Goal: Task Accomplishment & Management: Complete application form

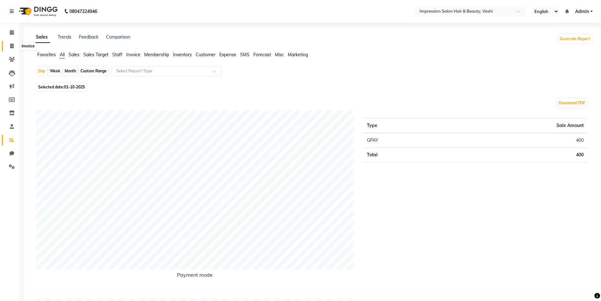
drag, startPoint x: 8, startPoint y: 44, endPoint x: 16, endPoint y: 50, distance: 10.4
click at [8, 44] on span at bounding box center [11, 46] width 11 height 7
select select "service"
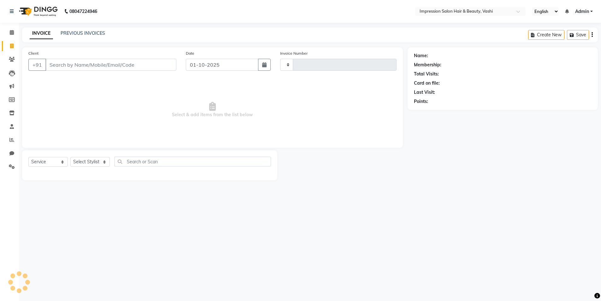
type input "1068"
select select "125"
click at [87, 66] on input "Client" at bounding box center [111, 65] width 132 height 12
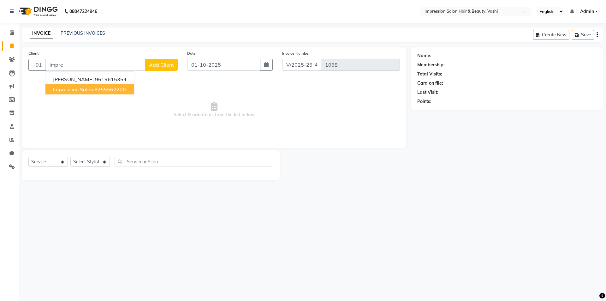
click at [91, 91] on span "impression salon" at bounding box center [73, 89] width 40 height 6
type input "8255562200"
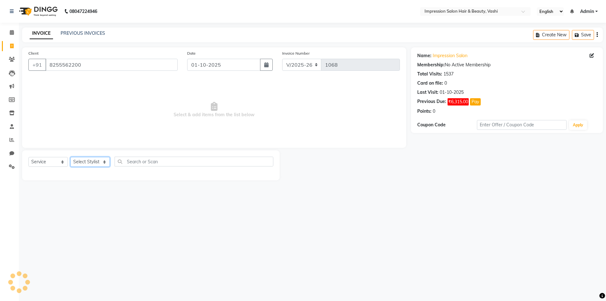
click at [86, 159] on select "Select Stylist [PERSON_NAME] [PERSON_NAME]" at bounding box center [89, 162] width 39 height 10
select select "80765"
click at [70, 157] on select "Select Stylist [PERSON_NAME] [PERSON_NAME]" at bounding box center [89, 162] width 39 height 10
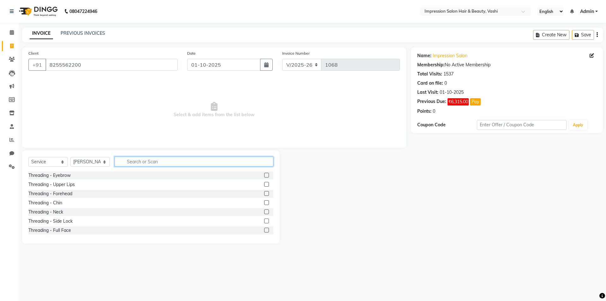
drag, startPoint x: 144, startPoint y: 164, endPoint x: 140, endPoint y: 164, distance: 3.8
click at [143, 164] on input "text" at bounding box center [193, 161] width 159 height 10
type input "clea"
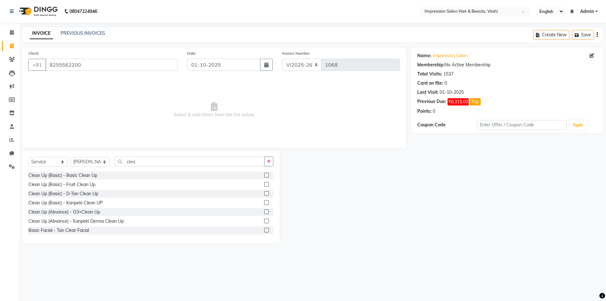
click at [264, 212] on label at bounding box center [266, 211] width 5 height 5
click at [264, 212] on input "checkbox" at bounding box center [266, 212] width 4 height 4
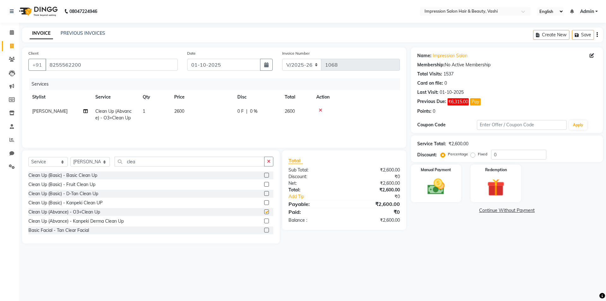
checkbox input "false"
click at [169, 165] on input "clea" at bounding box center [189, 161] width 150 height 10
type input "c"
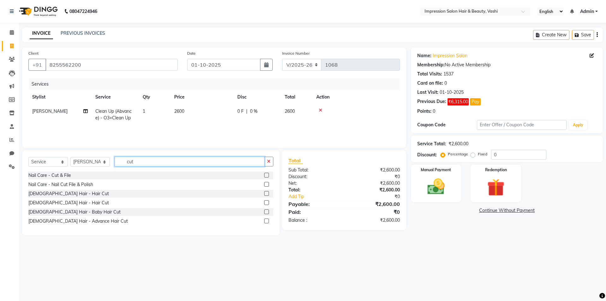
type input "cut"
click at [266, 177] on label at bounding box center [266, 175] width 5 height 5
click at [266, 177] on input "checkbox" at bounding box center [266, 175] width 4 height 4
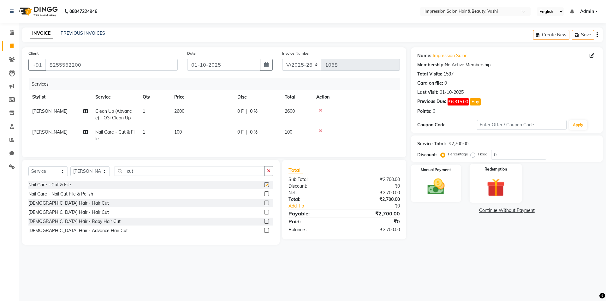
checkbox input "false"
click at [450, 178] on img at bounding box center [435, 186] width 29 height 21
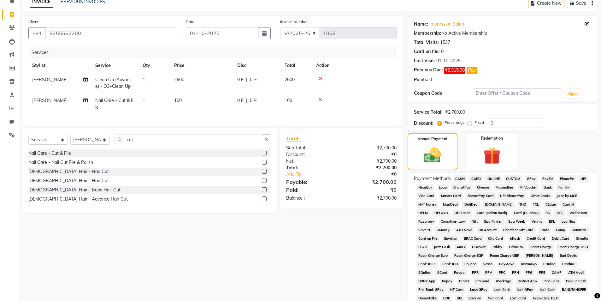
drag, startPoint x: 457, startPoint y: 177, endPoint x: 467, endPoint y: 217, distance: 41.8
click at [457, 176] on span "CASH" at bounding box center [460, 178] width 14 height 7
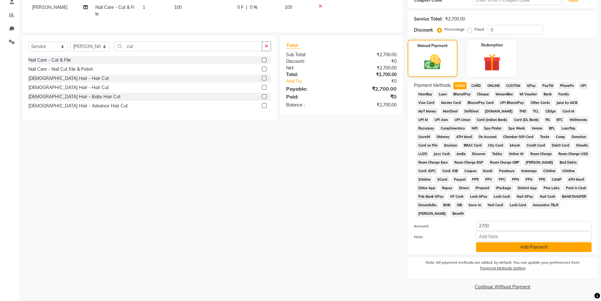
click at [491, 243] on button "Add Payment" at bounding box center [533, 247] width 115 height 10
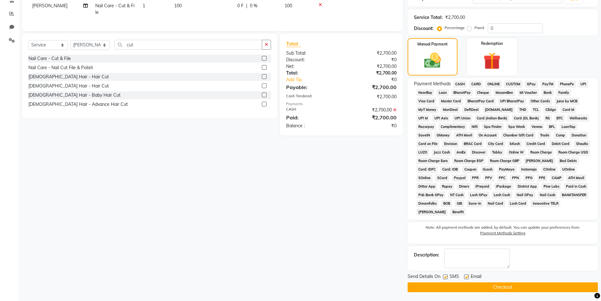
scroll to position [127, 0]
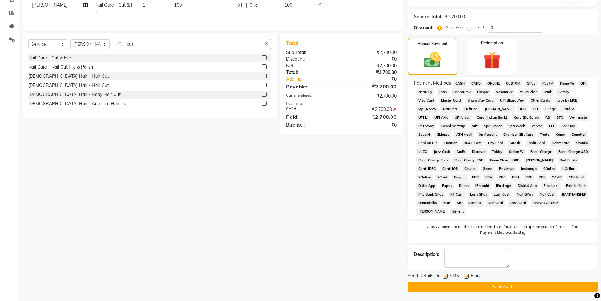
drag, startPoint x: 451, startPoint y: 283, endPoint x: 417, endPoint y: 247, distance: 49.5
click at [450, 283] on button "Checkout" at bounding box center [502, 286] width 190 height 10
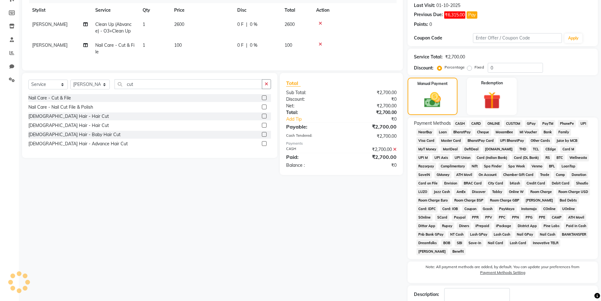
scroll to position [32, 0]
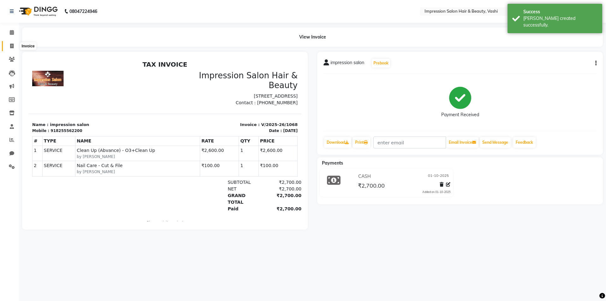
click at [10, 44] on icon at bounding box center [11, 46] width 3 height 5
select select "125"
select select "service"
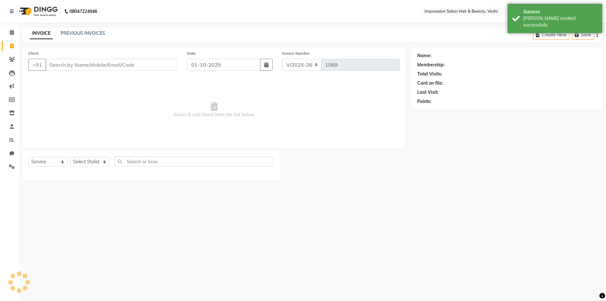
click at [102, 68] on input "Client" at bounding box center [111, 65] width 132 height 12
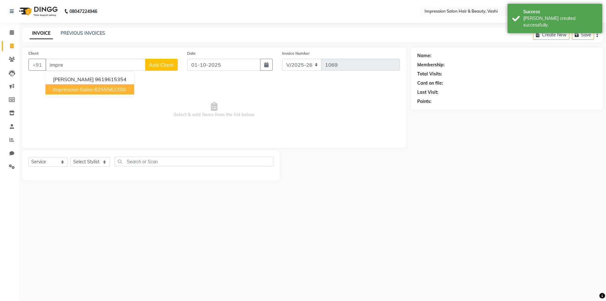
click at [114, 94] on button "impression salon 8255562200" at bounding box center [89, 89] width 89 height 10
type input "8255562200"
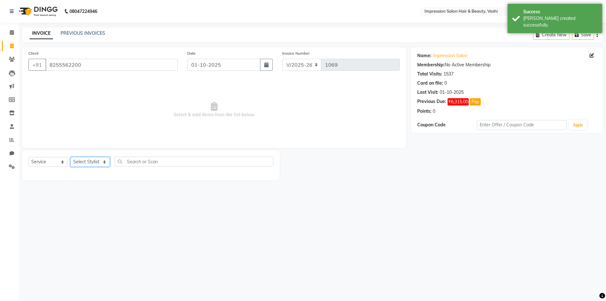
click at [82, 165] on select "Select Stylist [PERSON_NAME] [PERSON_NAME]" at bounding box center [89, 162] width 39 height 10
select select "52159"
click at [70, 157] on select "Select Stylist [PERSON_NAME] [PERSON_NAME]" at bounding box center [89, 162] width 39 height 10
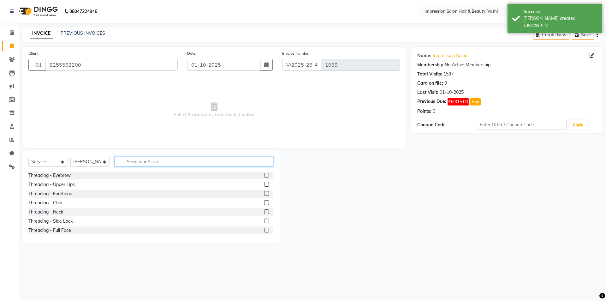
click at [143, 160] on input "text" at bounding box center [193, 161] width 159 height 10
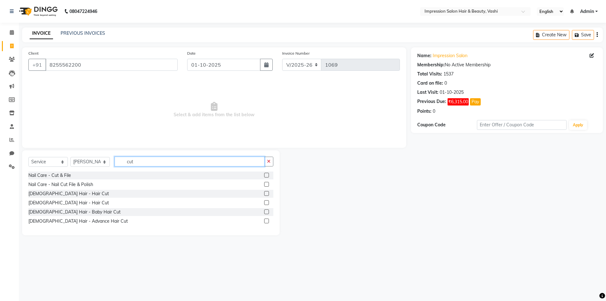
type input "cut"
click at [265, 194] on label at bounding box center [266, 193] width 5 height 5
click at [265, 194] on input "checkbox" at bounding box center [266, 193] width 4 height 4
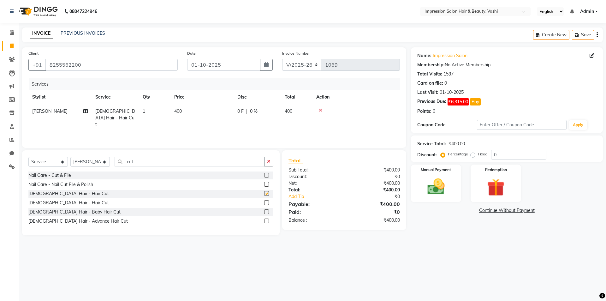
checkbox input "false"
click at [477, 155] on label "Fixed" at bounding box center [481, 154] width 9 height 6
click at [471, 155] on input "Fixed" at bounding box center [473, 154] width 4 height 4
radio input "true"
click at [495, 155] on input "0" at bounding box center [518, 154] width 55 height 10
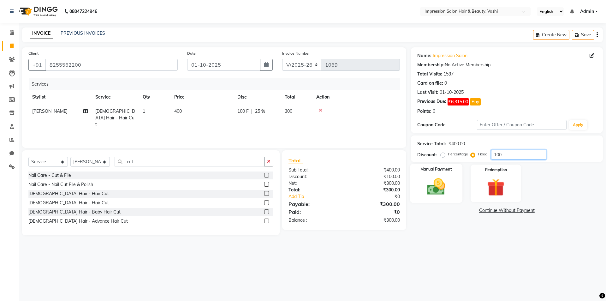
type input "100"
click at [443, 179] on img at bounding box center [435, 186] width 29 height 21
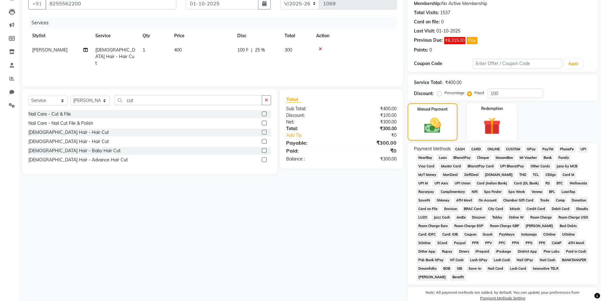
scroll to position [63, 0]
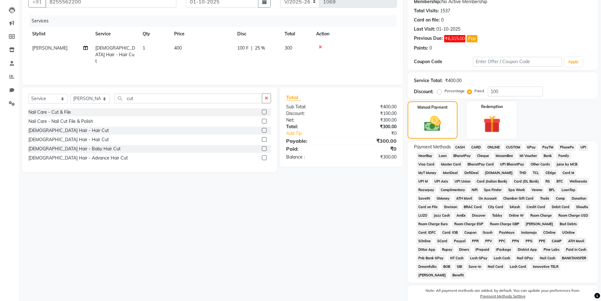
click at [461, 148] on span "CASH" at bounding box center [460, 146] width 14 height 7
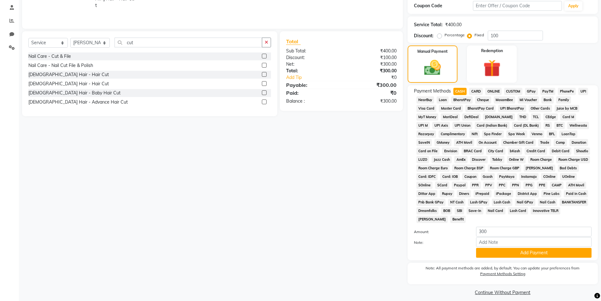
scroll to position [125, 0]
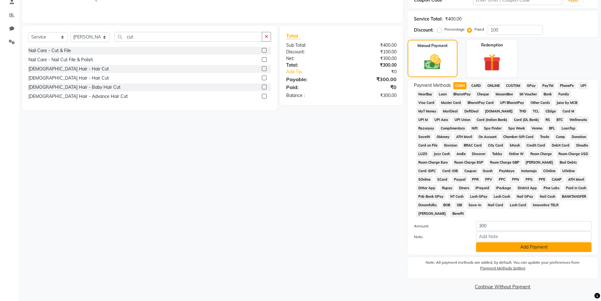
click at [510, 244] on button "Add Payment" at bounding box center [533, 247] width 115 height 10
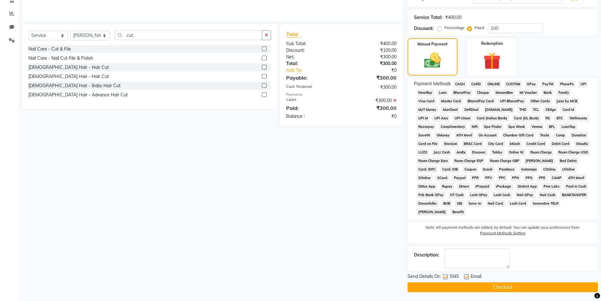
scroll to position [127, 0]
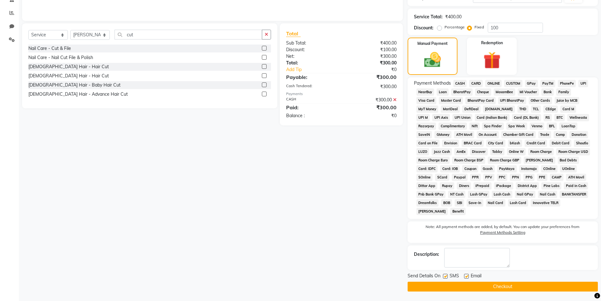
click at [501, 283] on button "Checkout" at bounding box center [502, 286] width 190 height 10
